Goal: Navigation & Orientation: Find specific page/section

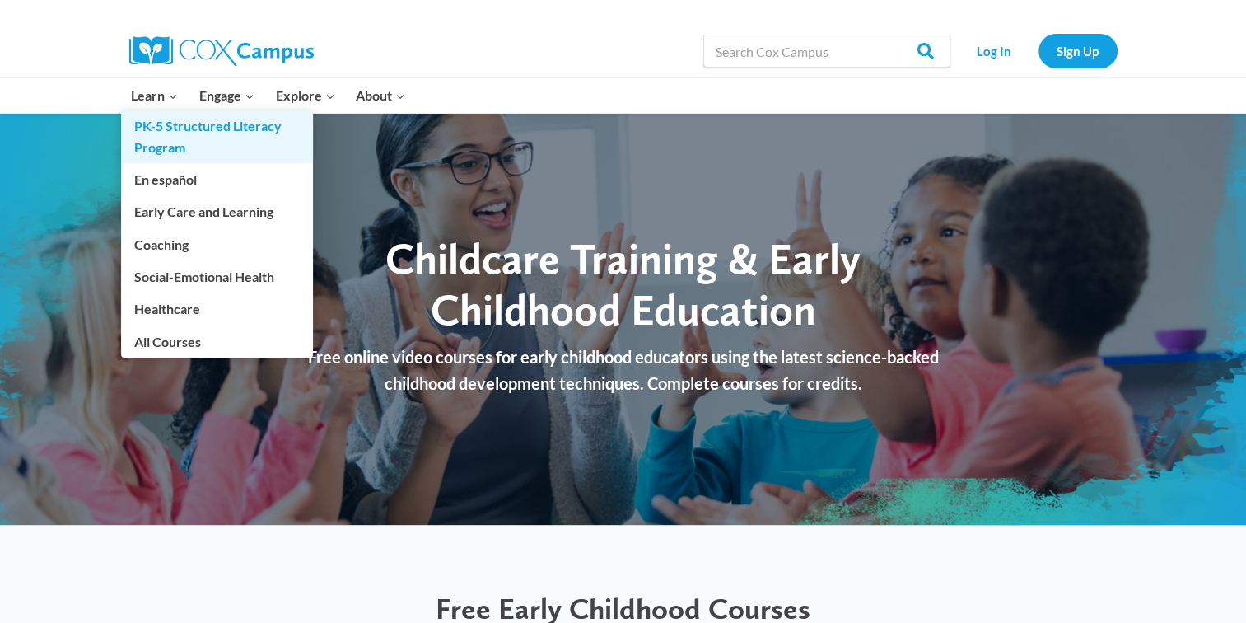
click at [146, 112] on link "PK-5 Structured Literacy Program" at bounding box center [217, 136] width 192 height 53
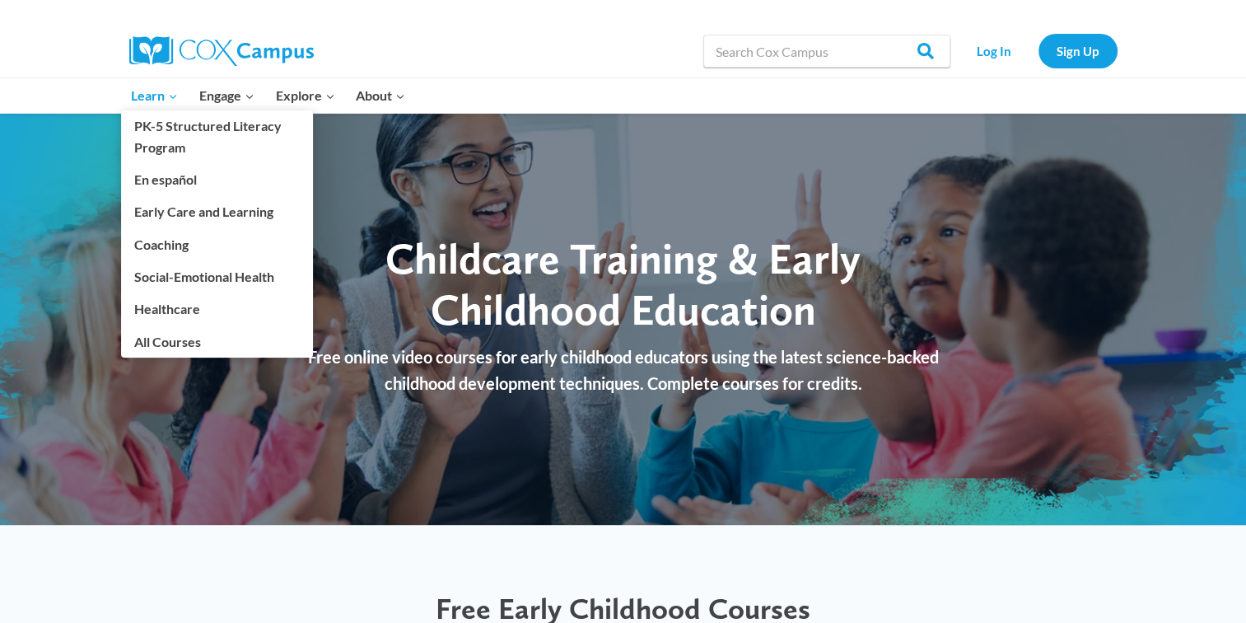
click at [148, 93] on span "Learn Expand" at bounding box center [154, 95] width 47 height 21
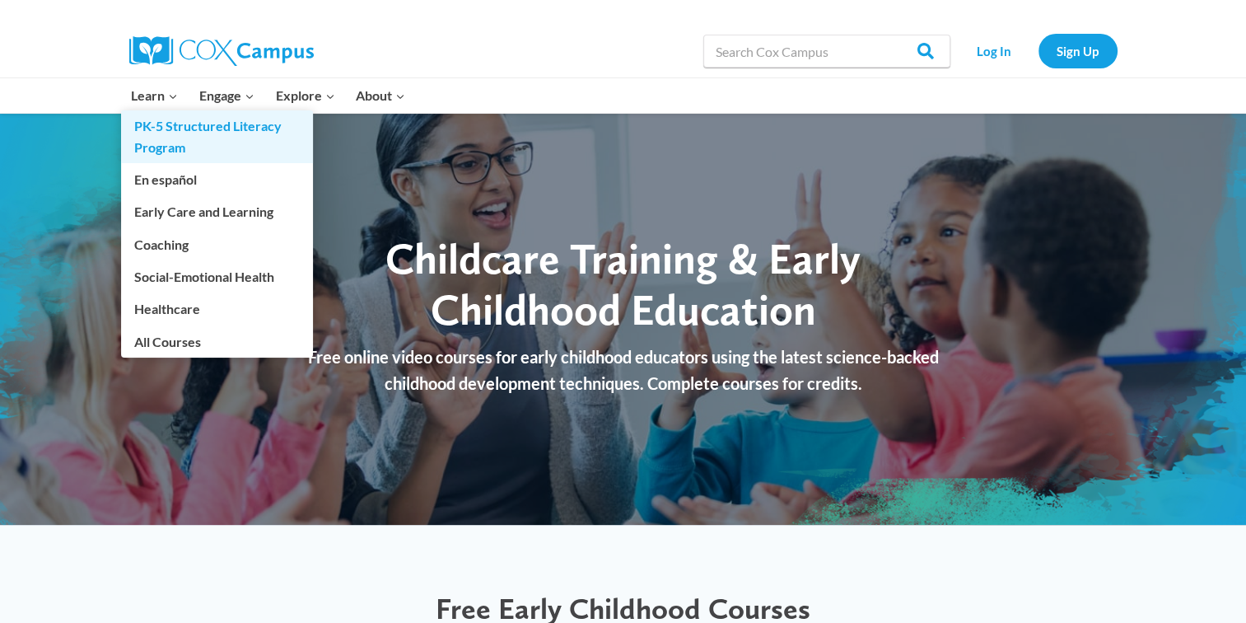
click at [145, 112] on link "PK-5 Structured Literacy Program" at bounding box center [217, 136] width 192 height 53
click at [147, 111] on link "PK-5 Structured Literacy Program" at bounding box center [217, 136] width 192 height 53
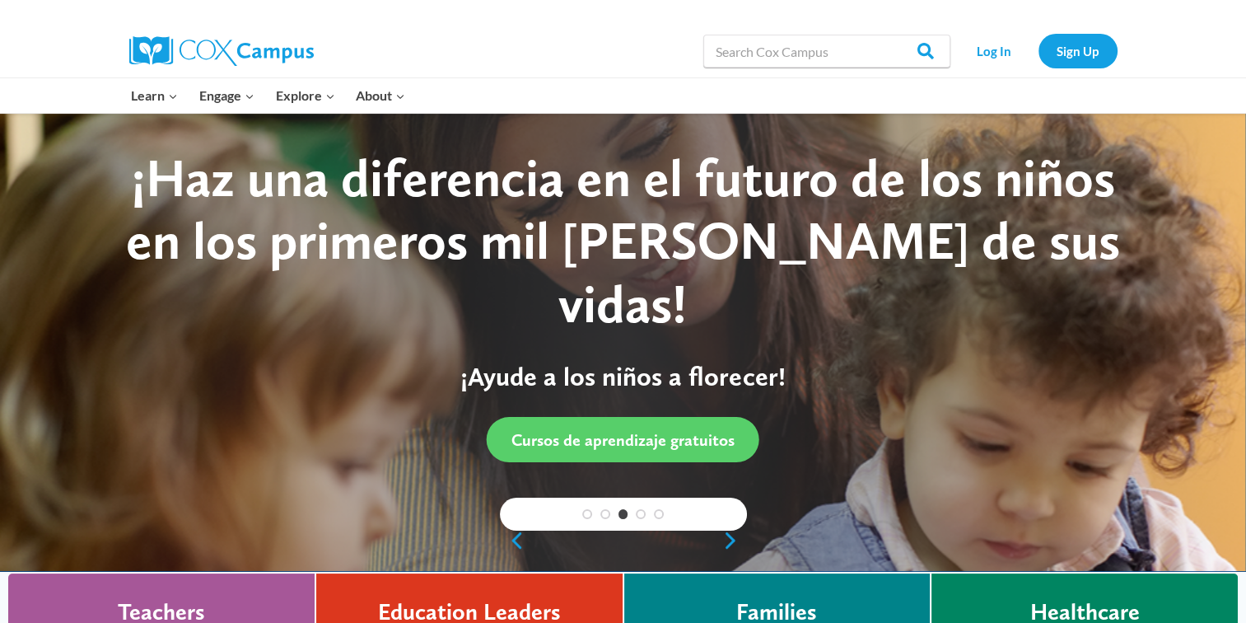
scroll to position [8, 0]
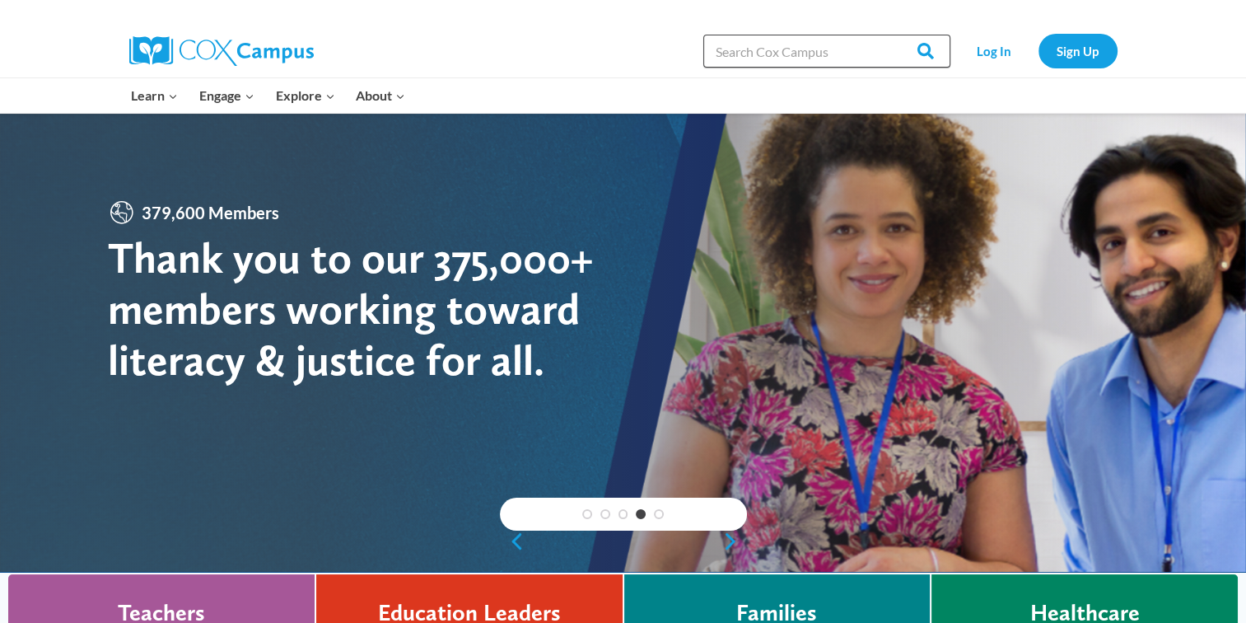
click at [740, 52] on input "Search in [URL][DOMAIN_NAME]" at bounding box center [826, 51] width 247 height 33
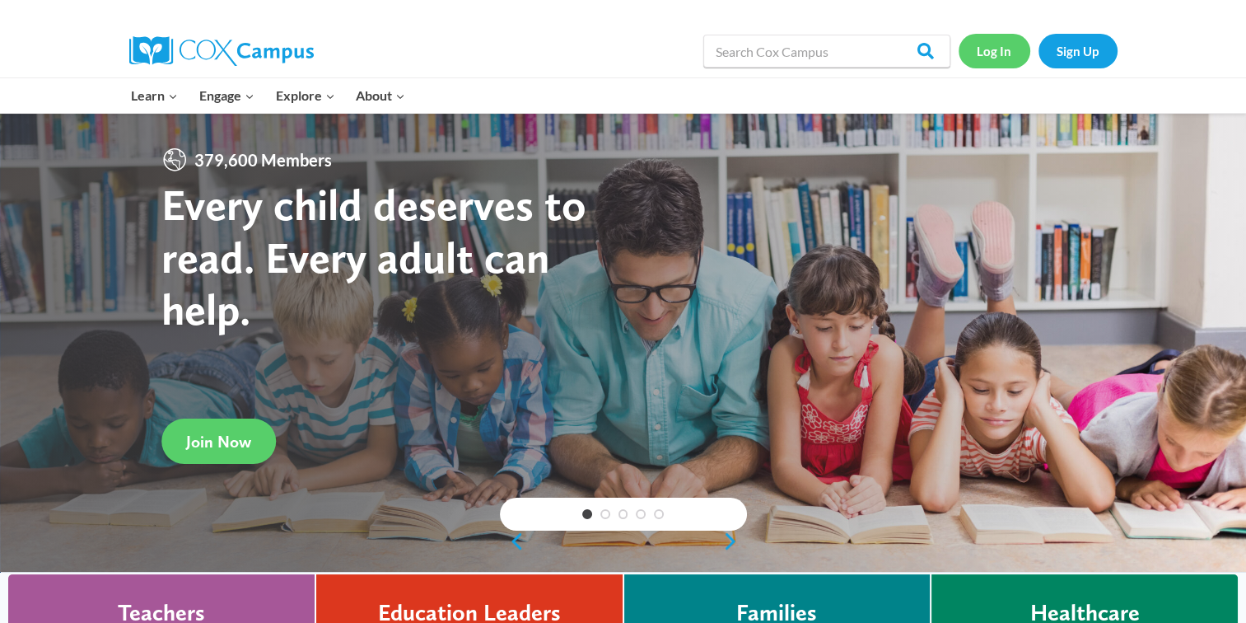
click at [989, 51] on link "Log In" at bounding box center [995, 51] width 72 height 34
